Goal: Information Seeking & Learning: Learn about a topic

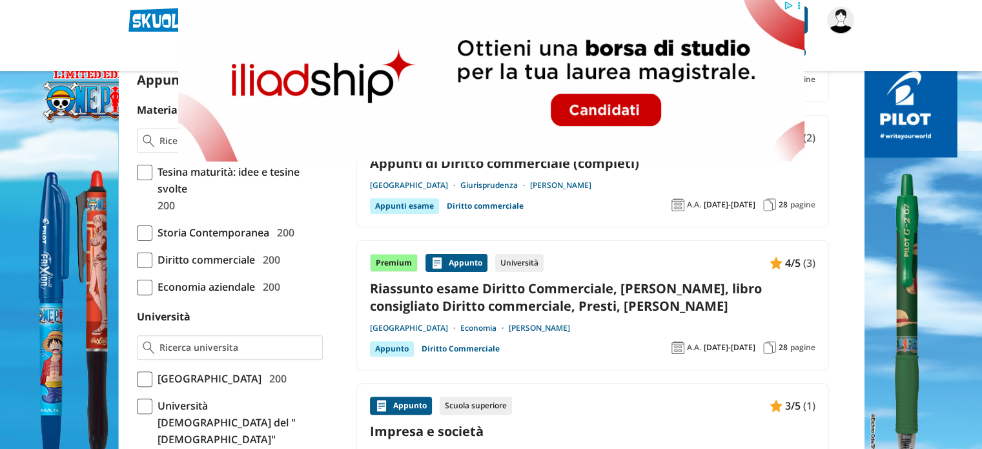
scroll to position [323, 0]
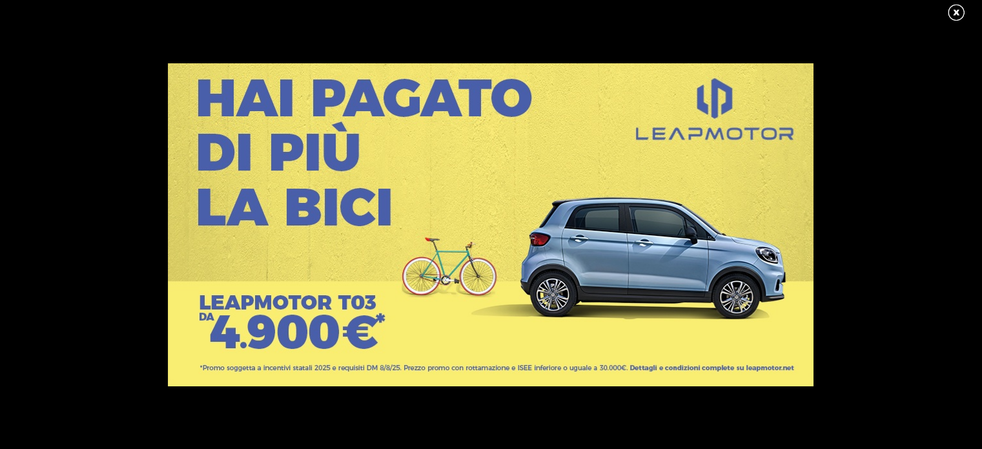
click at [952, 14] on link at bounding box center [962, 12] width 32 height 19
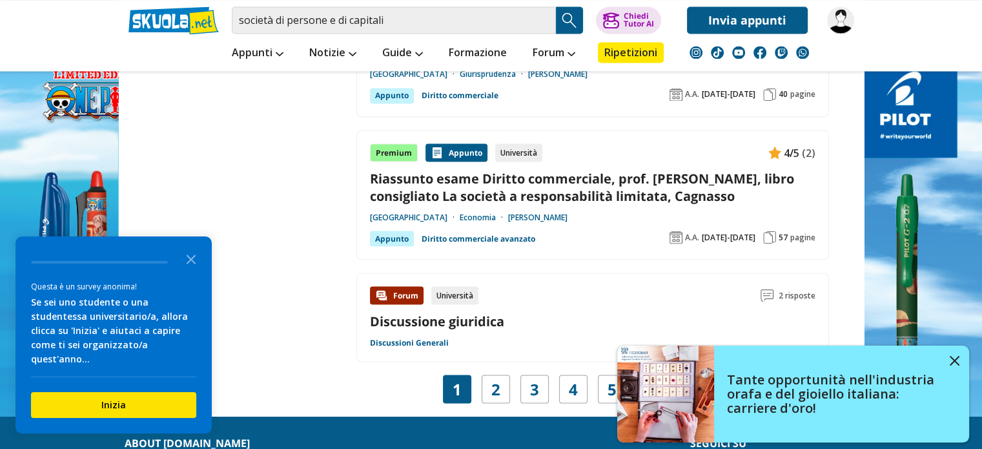
scroll to position [2388, 0]
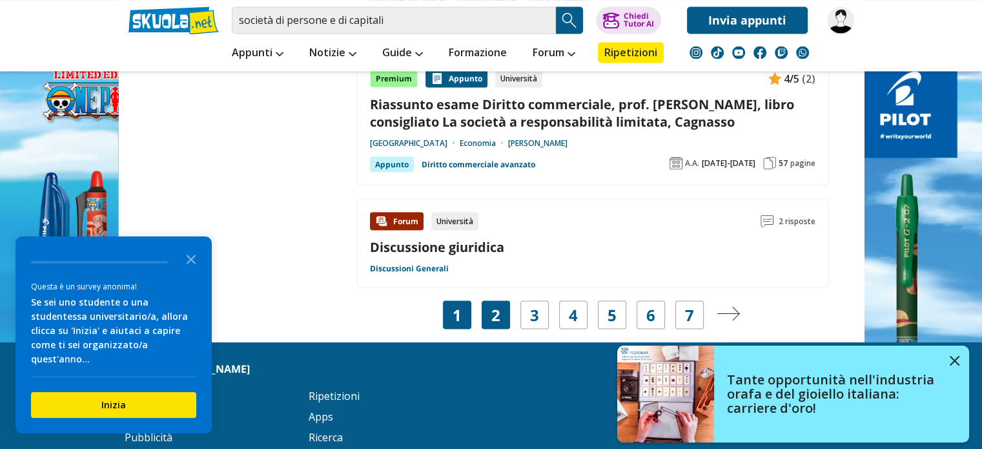
click at [497, 307] on link "2" at bounding box center [495, 314] width 9 height 18
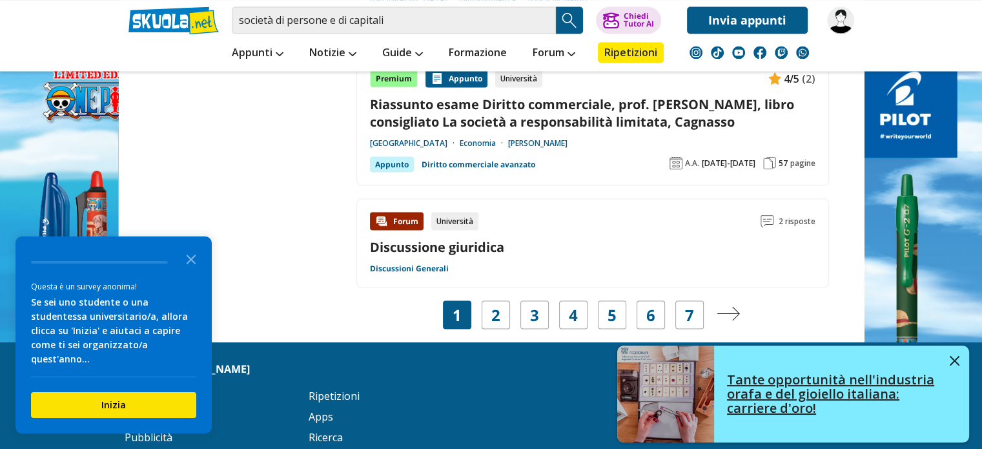
click at [951, 357] on img at bounding box center [954, 361] width 10 height 10
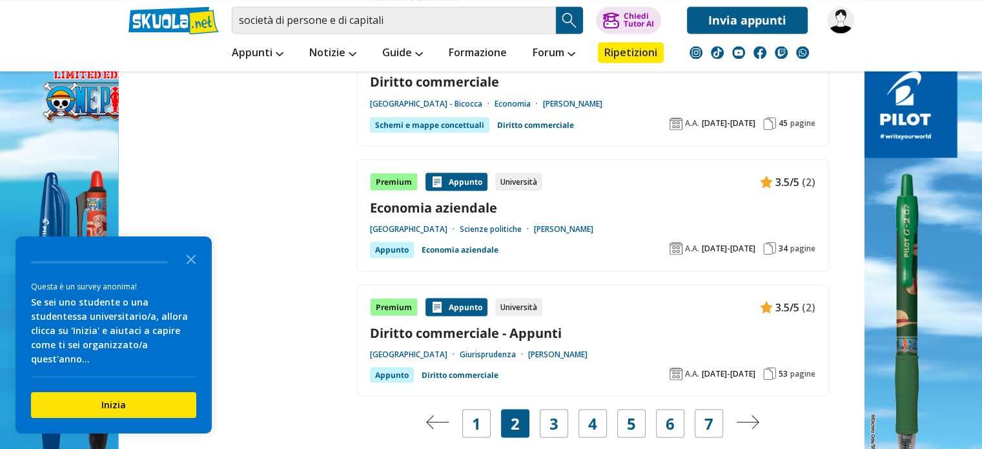
scroll to position [2388, 0]
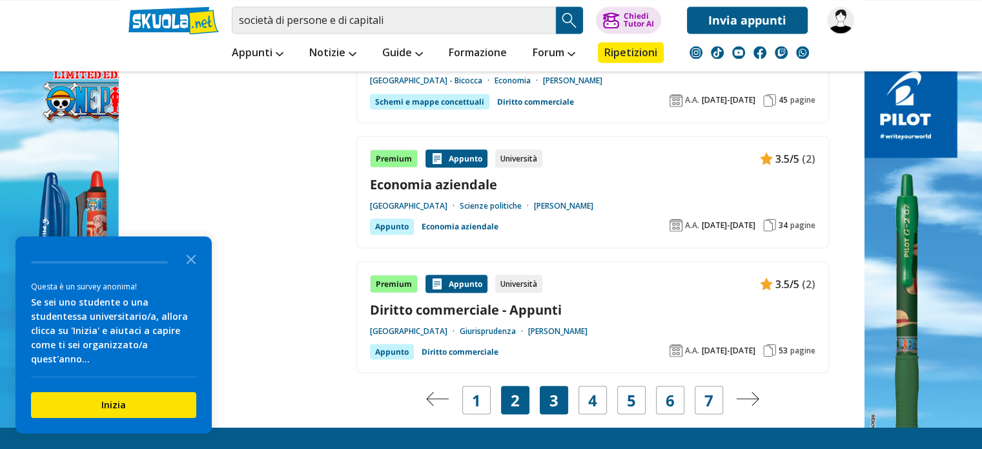
click at [561, 385] on div "3" at bounding box center [553, 399] width 28 height 28
click at [550, 390] on link "3" at bounding box center [553, 399] width 9 height 18
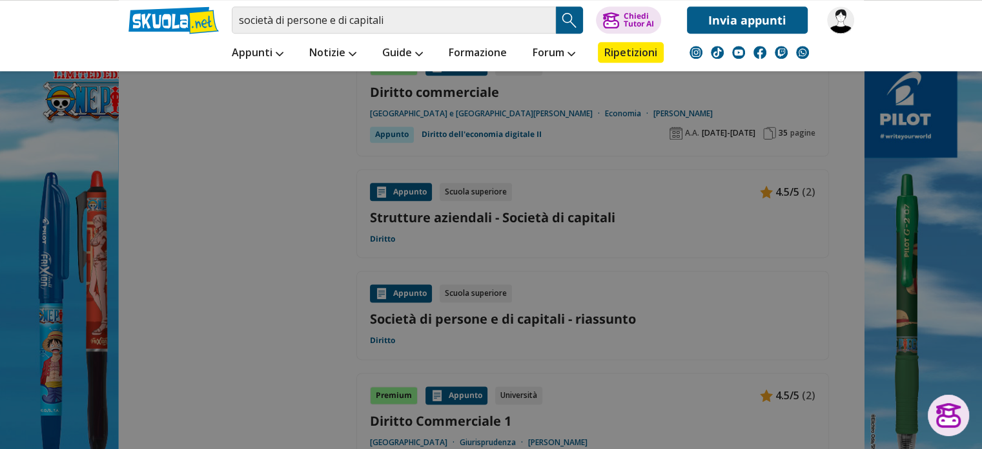
scroll to position [1613, 0]
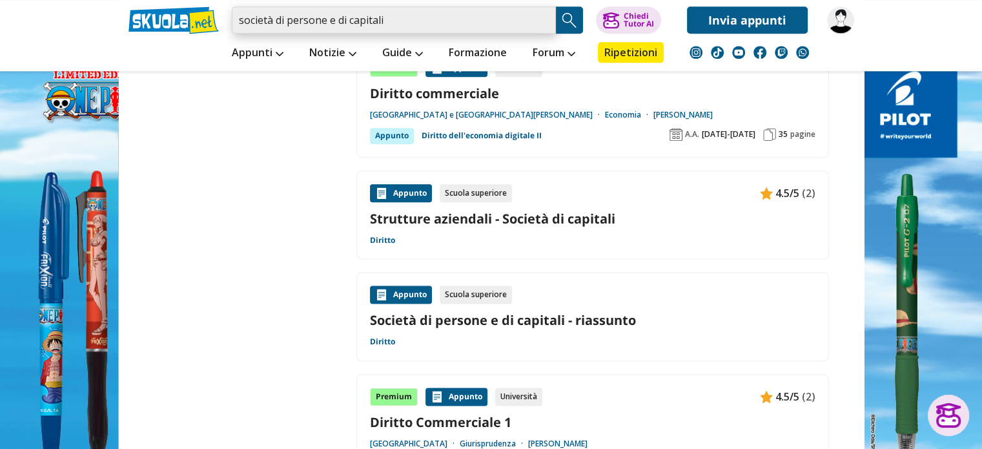
click at [412, 14] on input "società di persone e di capitali" at bounding box center [394, 19] width 324 height 27
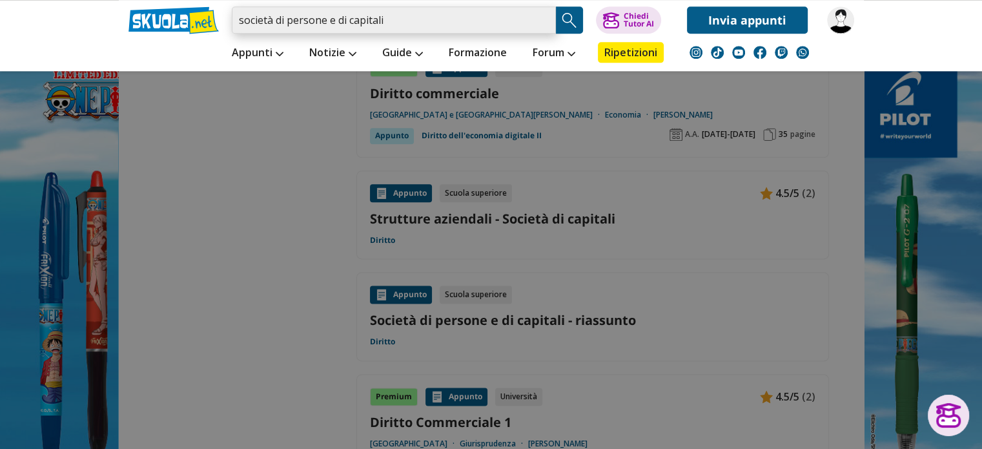
drag, startPoint x: 408, startPoint y: 17, endPoint x: 274, endPoint y: 16, distance: 134.2
click at [274, 16] on input "società di persone e di capitali" at bounding box center [394, 19] width 324 height 27
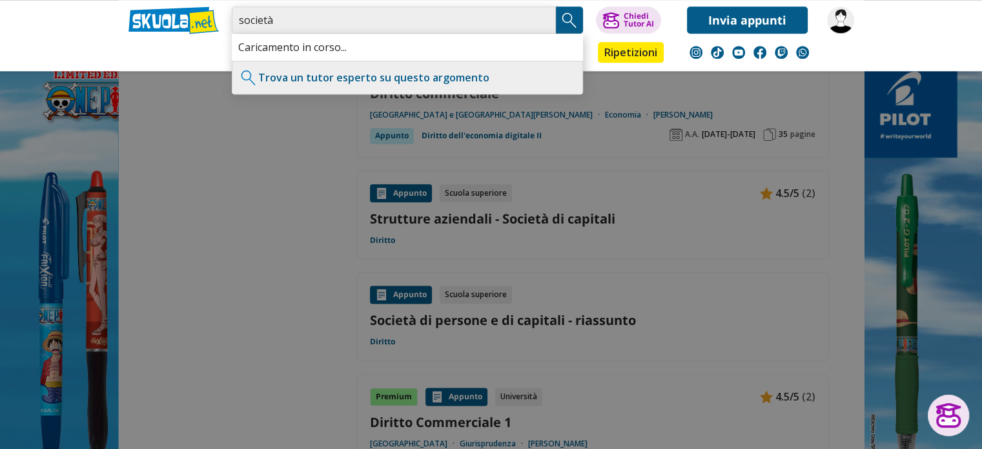
type input "società"
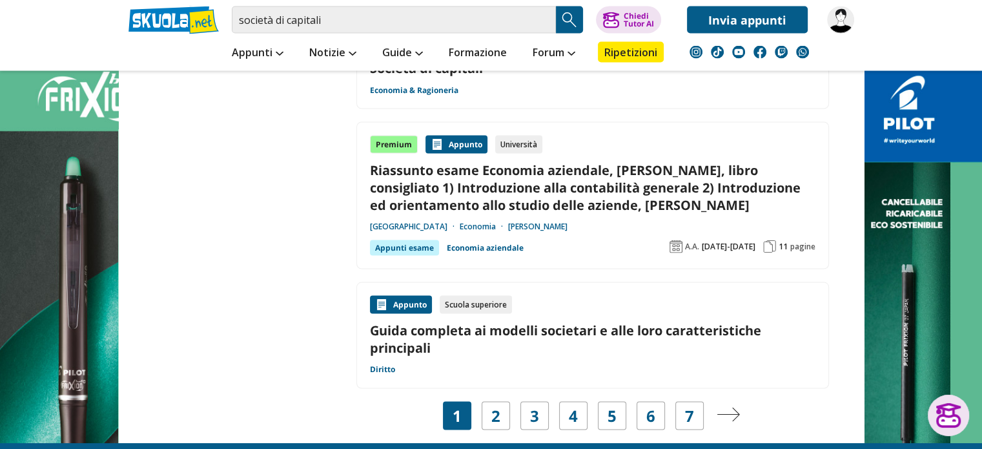
scroll to position [2517, 0]
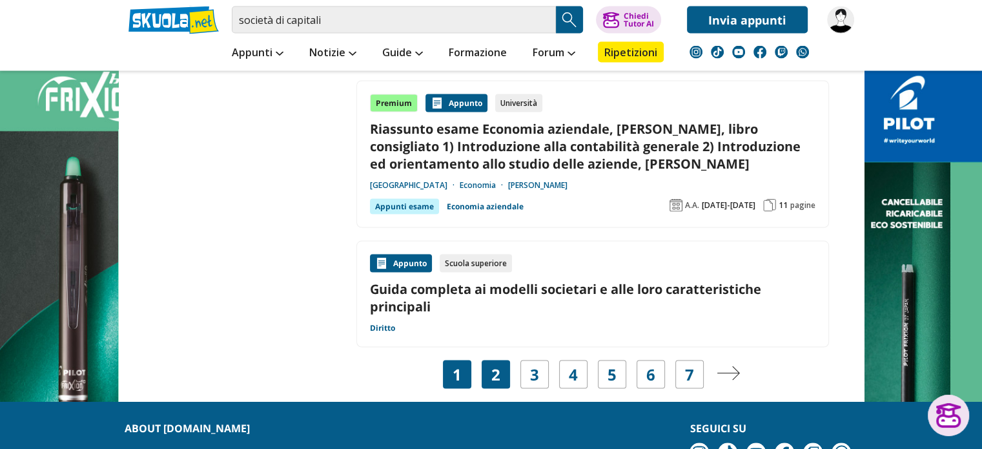
click at [502, 360] on div "2" at bounding box center [495, 374] width 28 height 28
click at [494, 365] on link "2" at bounding box center [495, 374] width 9 height 18
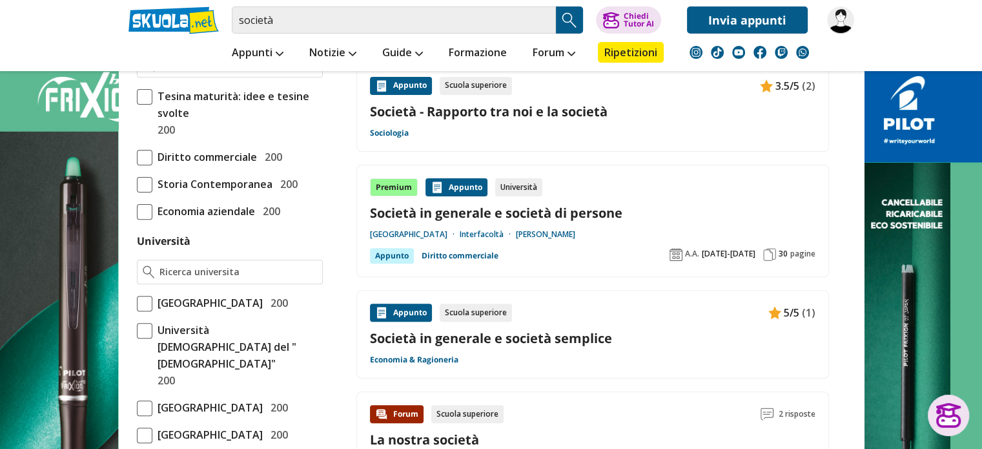
scroll to position [452, 0]
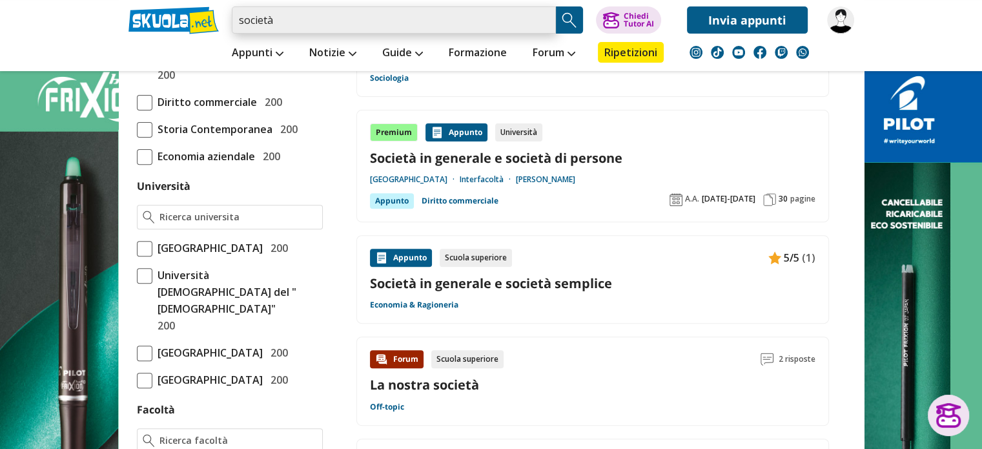
click at [287, 18] on input "società" at bounding box center [394, 19] width 324 height 27
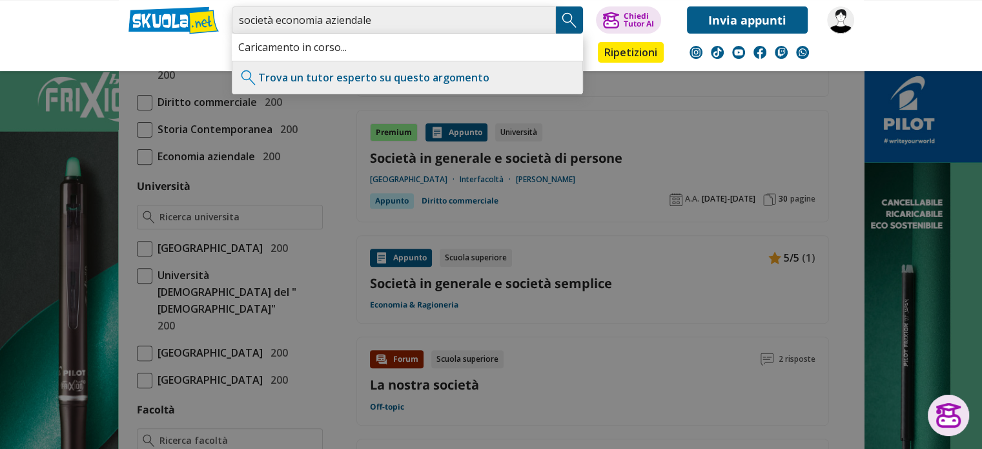
type input "società economia aziendale"
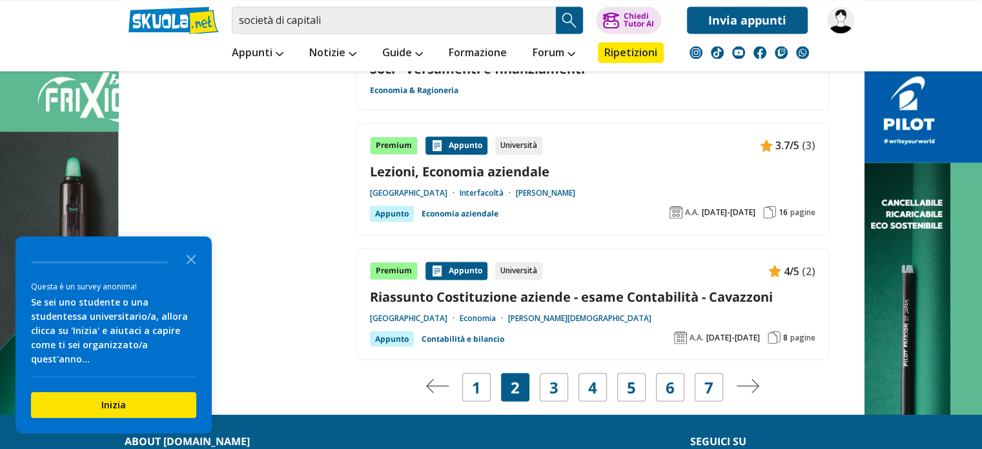
scroll to position [2323, 0]
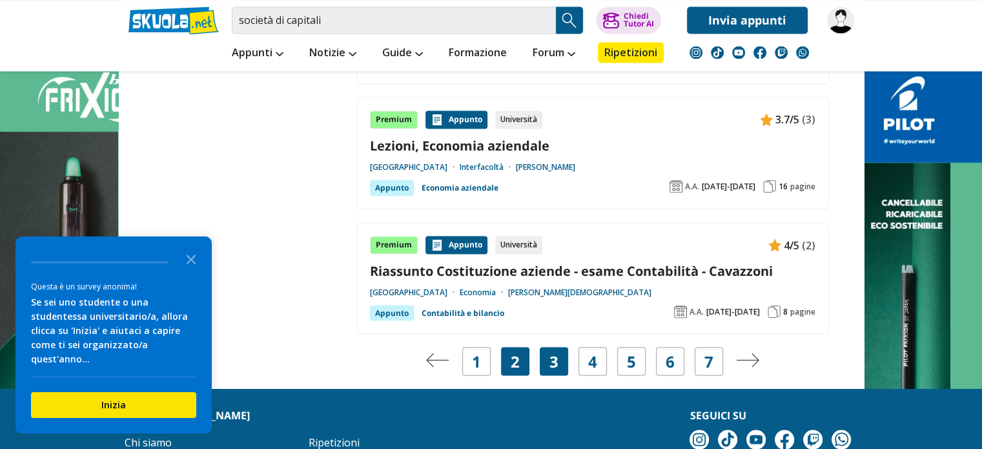
click at [558, 347] on div "3" at bounding box center [553, 361] width 28 height 28
click at [560, 347] on div "3" at bounding box center [553, 361] width 28 height 28
click at [550, 352] on link "3" at bounding box center [553, 361] width 9 height 18
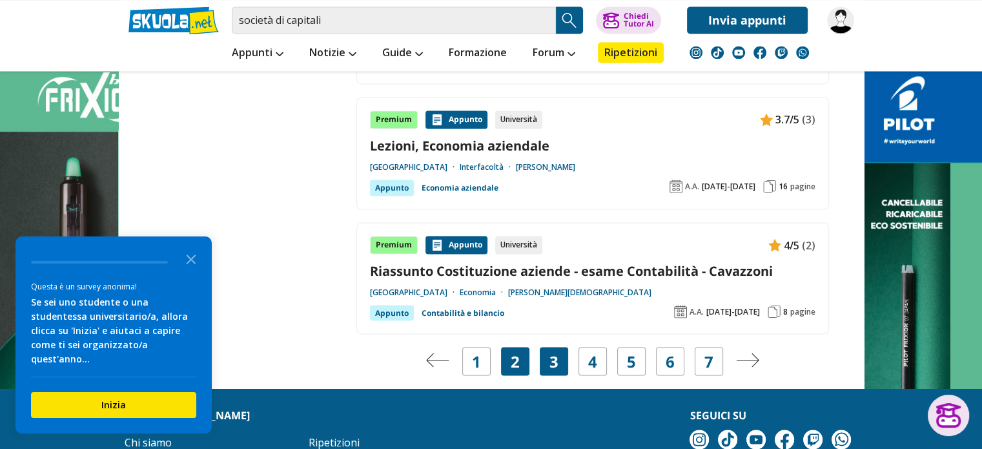
click at [550, 352] on link "3" at bounding box center [553, 361] width 9 height 18
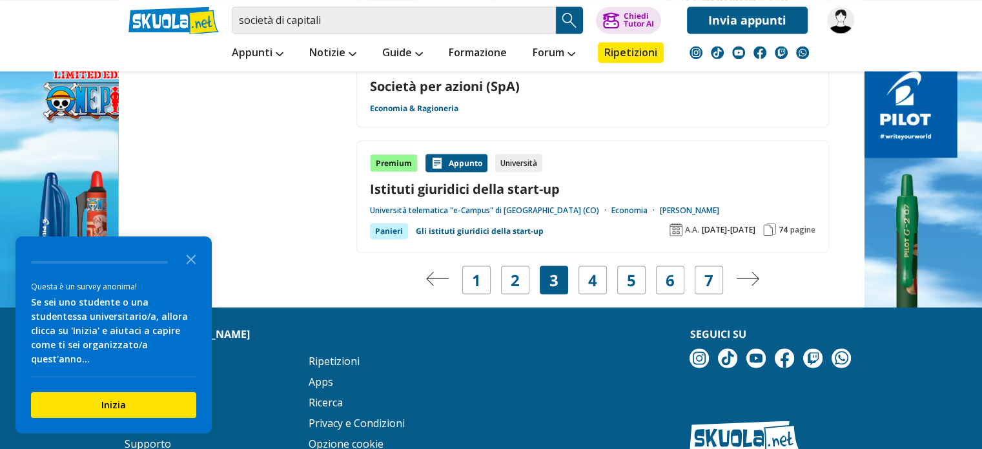
scroll to position [2323, 0]
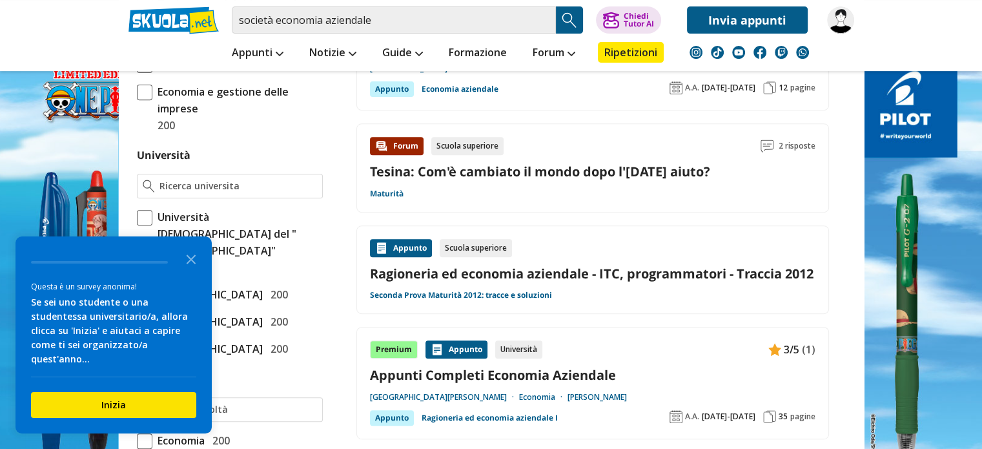
scroll to position [581, 0]
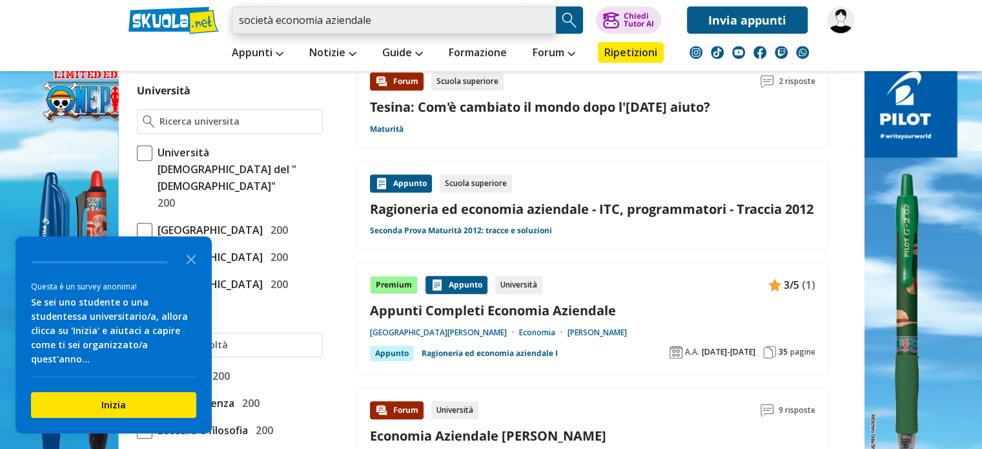
click at [237, 21] on input "società economia aziendale" at bounding box center [394, 19] width 324 height 27
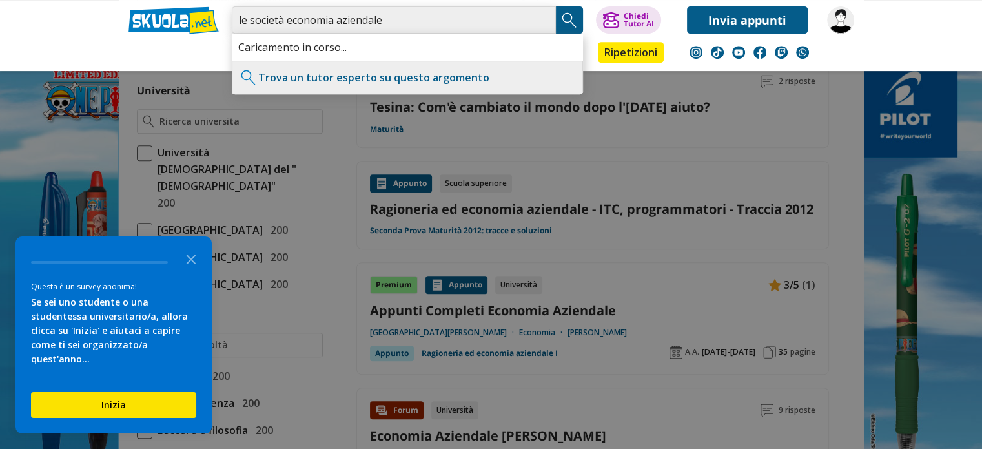
type input "le società economia aziendale"
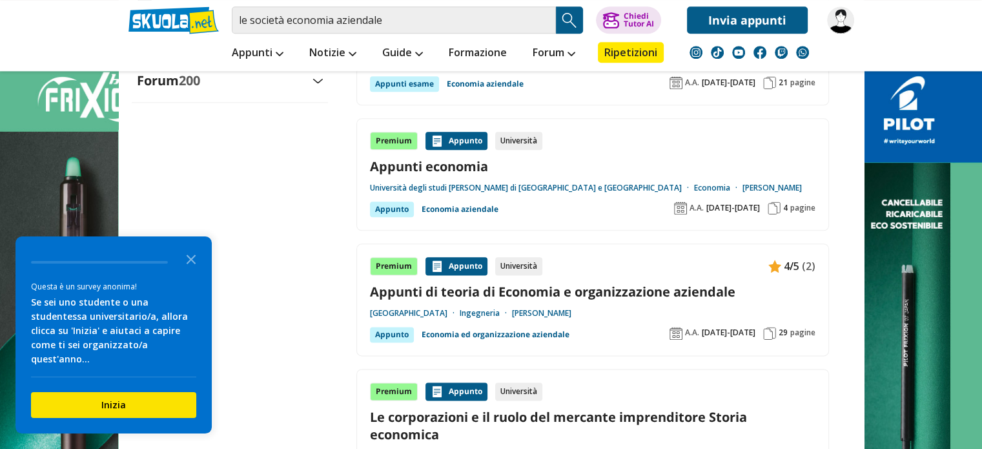
scroll to position [1291, 0]
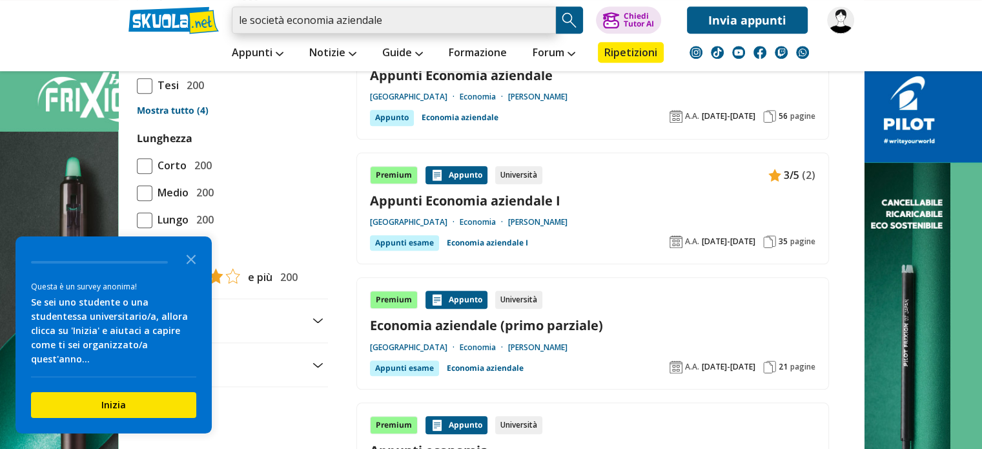
drag, startPoint x: 352, startPoint y: 26, endPoint x: 286, endPoint y: 30, distance: 66.5
click at [286, 30] on input "le società economia aziendale" at bounding box center [394, 19] width 324 height 27
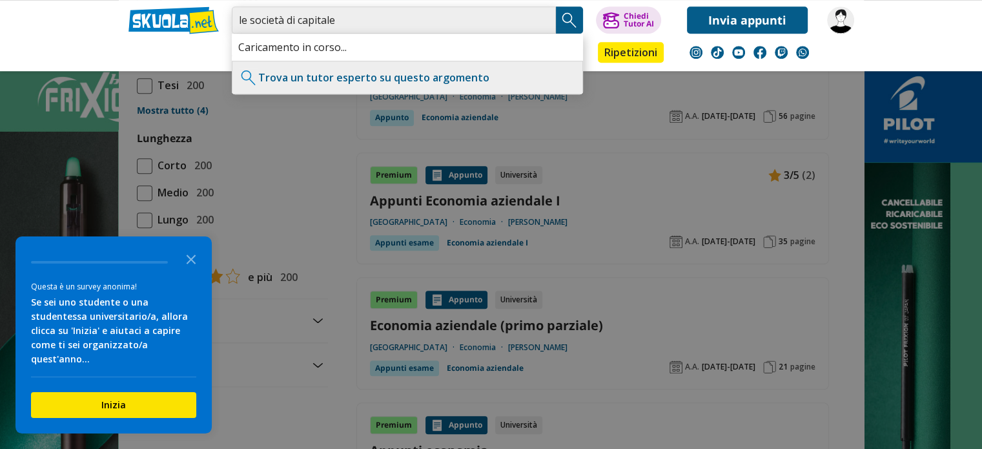
type input "le società di capitale"
